Goal: Transaction & Acquisition: Purchase product/service

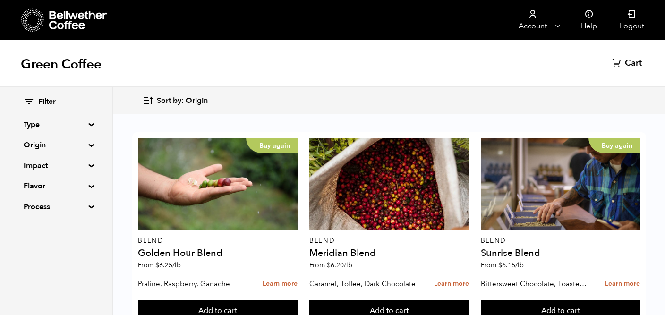
scroll to position [272, 0]
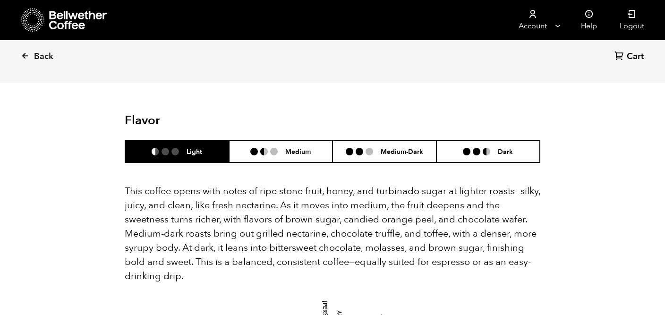
scroll to position [615, 0]
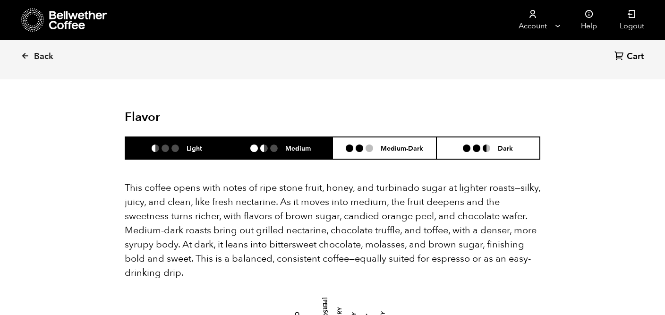
click at [284, 137] on li "Medium" at bounding box center [281, 148] width 104 height 22
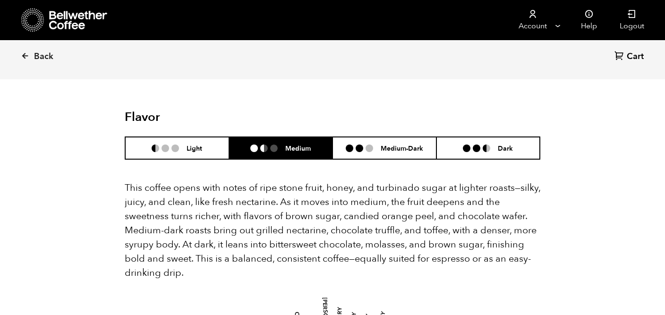
click at [364, 110] on header "Flavor Light Medium Medium-Dark Dark" at bounding box center [333, 135] width 416 height 50
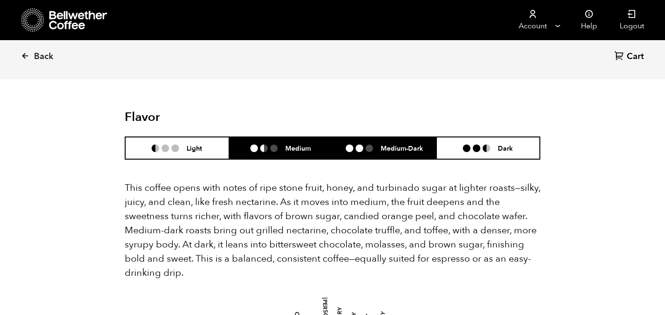
click at [386, 137] on li "Medium-Dark" at bounding box center [385, 148] width 104 height 22
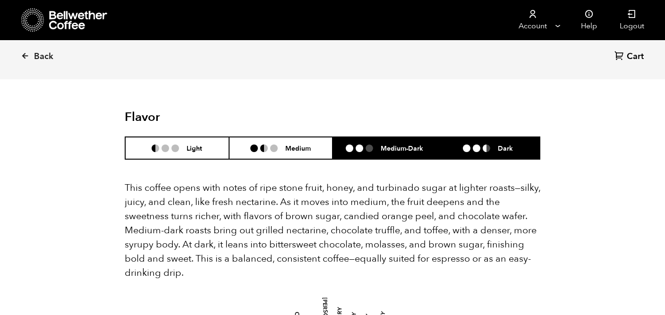
click at [497, 145] on ul at bounding box center [480, 149] width 35 height 8
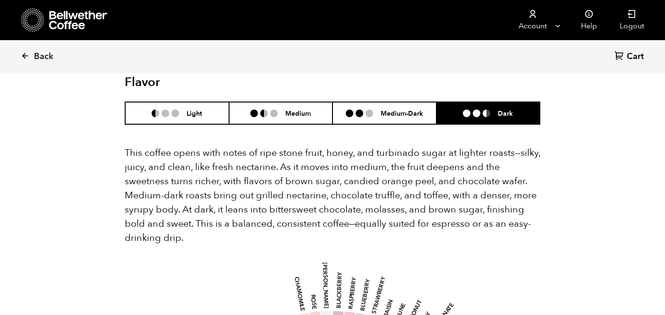
scroll to position [641, 0]
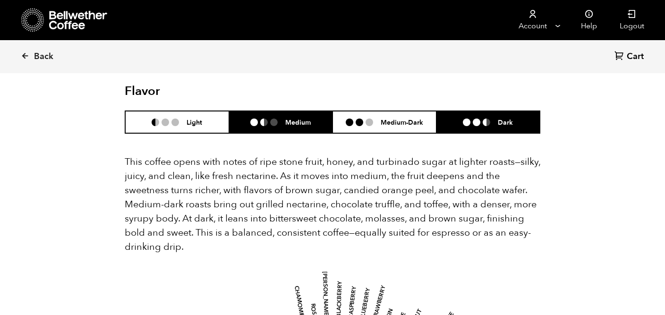
click at [283, 111] on li "Medium" at bounding box center [281, 122] width 104 height 22
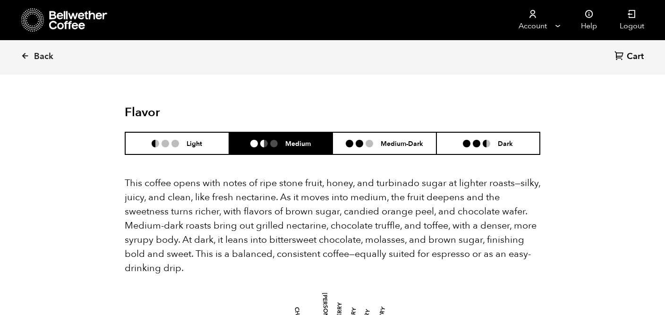
scroll to position [611, 0]
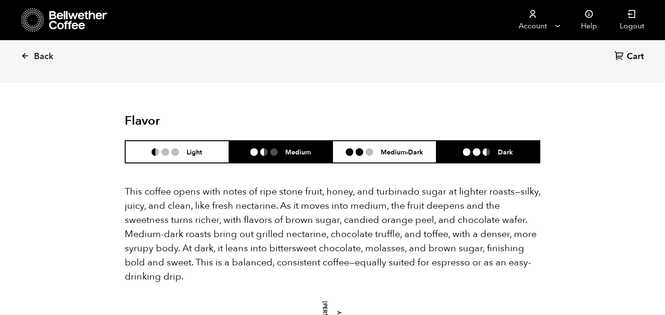
click at [479, 148] on li at bounding box center [477, 152] width 8 height 8
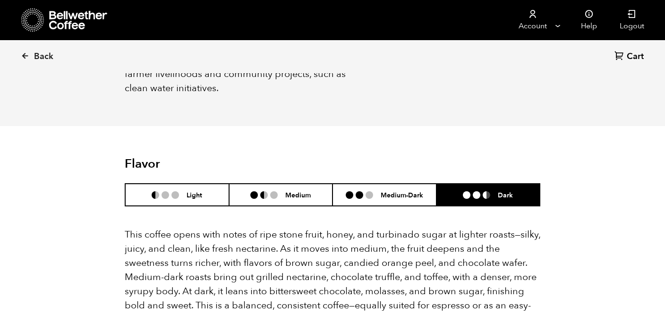
scroll to position [545, 0]
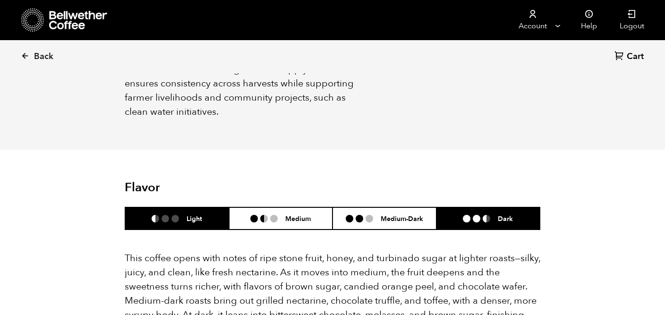
click at [208, 207] on li "Light" at bounding box center [177, 218] width 104 height 22
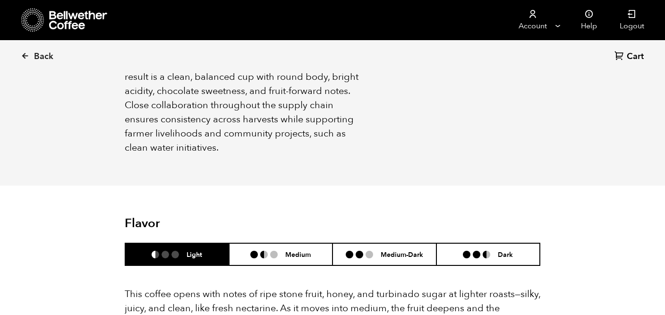
scroll to position [511, 0]
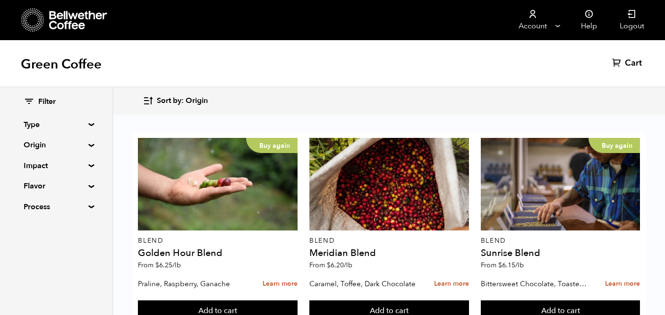
scroll to position [296, 0]
